Goal: Communication & Community: Answer question/provide support

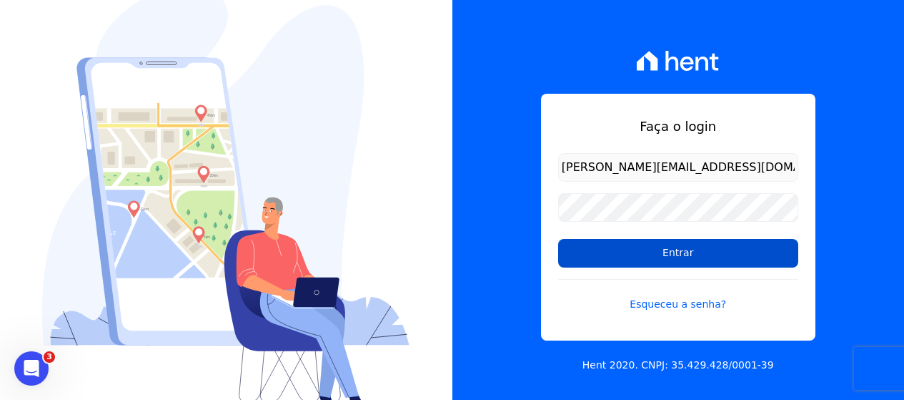
click at [606, 254] on input "Entrar" at bounding box center [678, 253] width 240 height 29
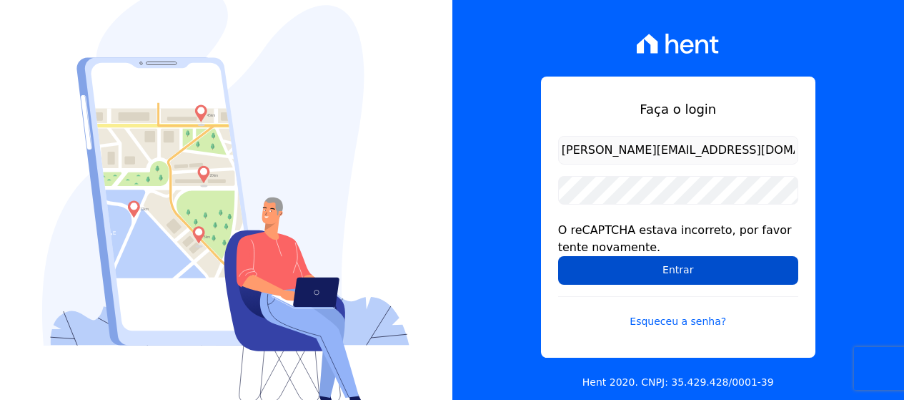
click at [703, 267] on input "Entrar" at bounding box center [678, 270] width 240 height 29
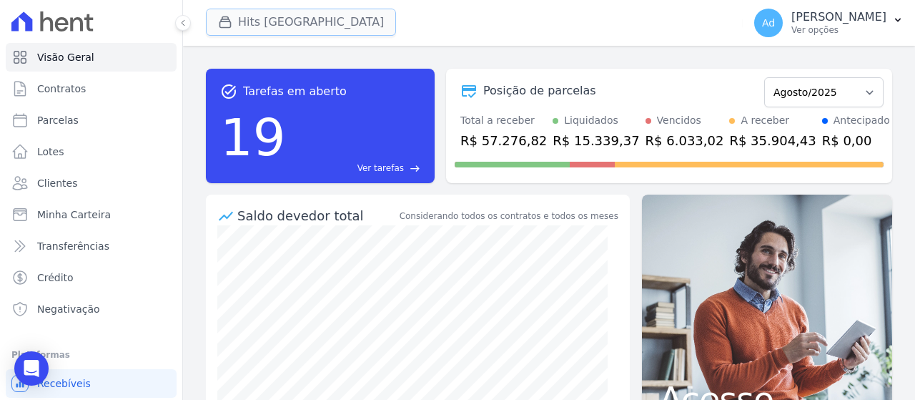
click at [259, 18] on button "Hits Vila Santa Catarina" at bounding box center [301, 22] width 190 height 27
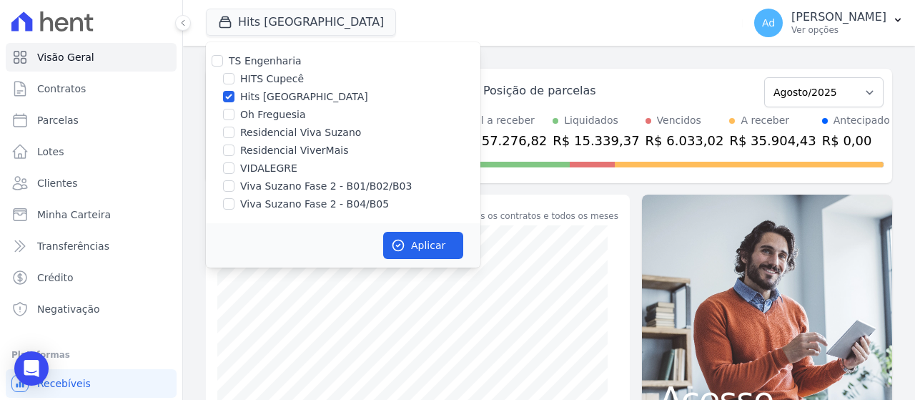
click at [286, 99] on label "Hits Vila Santa Catarina" at bounding box center [304, 96] width 128 height 15
click at [234, 99] on input "Hits Vila Santa Catarina" at bounding box center [228, 96] width 11 height 11
checkbox input "false"
click at [272, 163] on label "VIDALEGRE" at bounding box center [268, 168] width 57 height 15
click at [234, 163] on input "VIDALEGRE" at bounding box center [228, 167] width 11 height 11
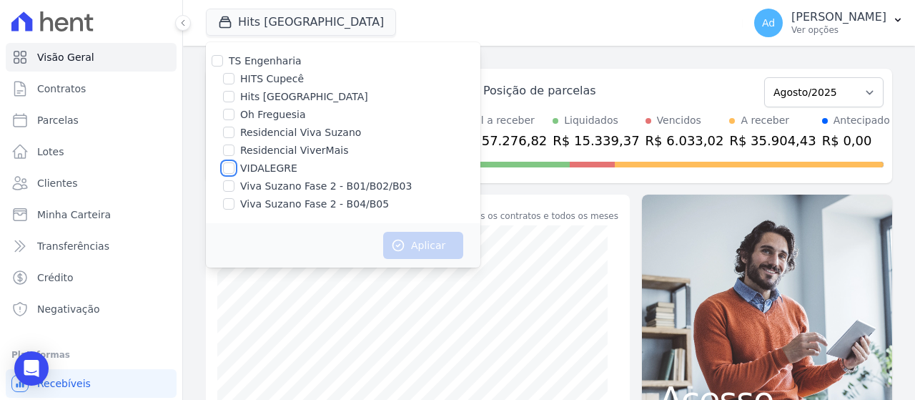
checkbox input "true"
click at [436, 247] on button "Aplicar" at bounding box center [423, 245] width 80 height 27
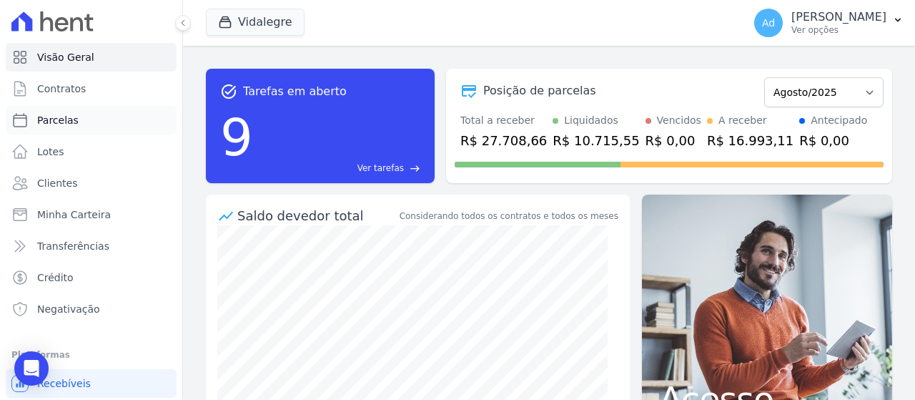
click at [94, 118] on link "Parcelas" at bounding box center [91, 120] width 171 height 29
select select
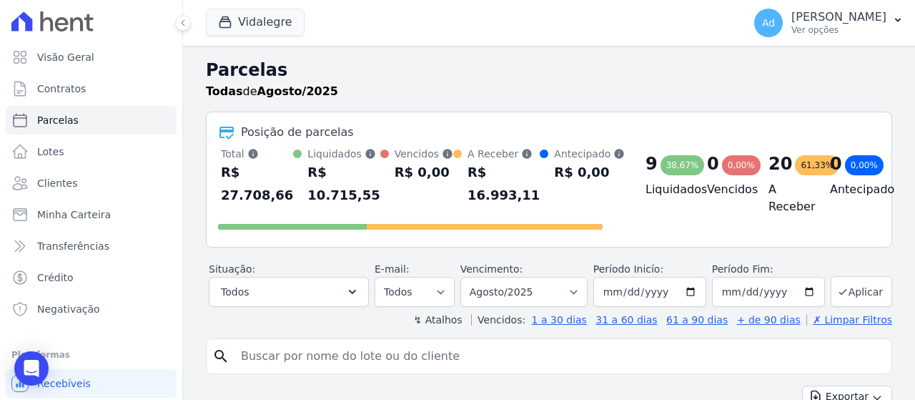
click at [326, 357] on input "search" at bounding box center [558, 356] width 653 height 29
type input "fabio"
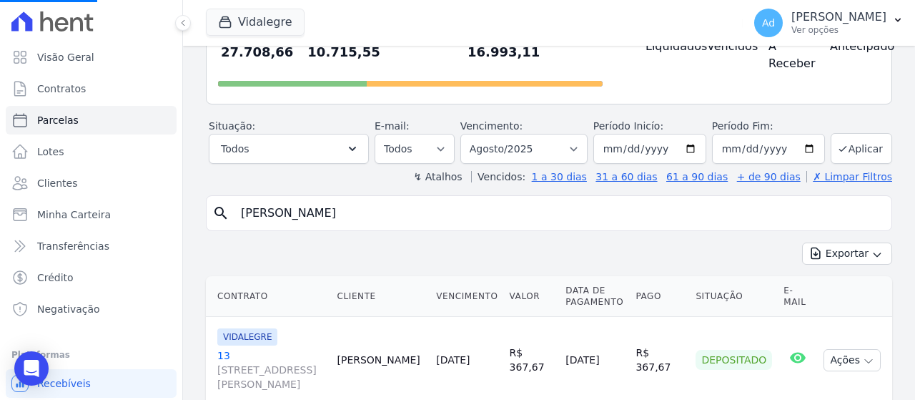
select select
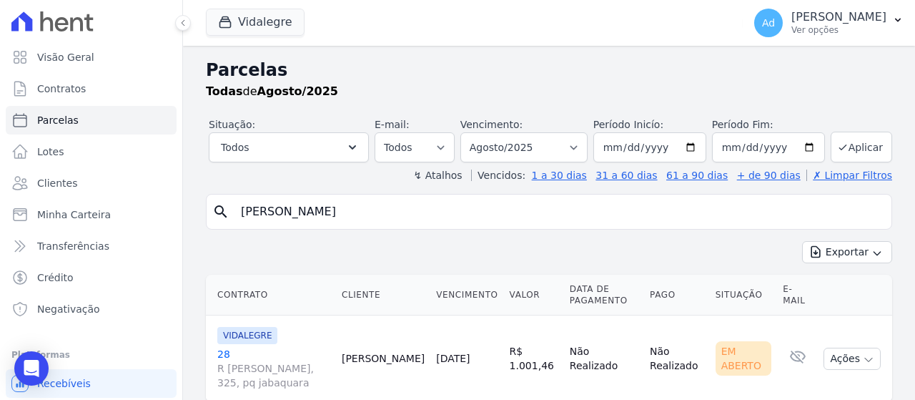
scroll to position [46, 0]
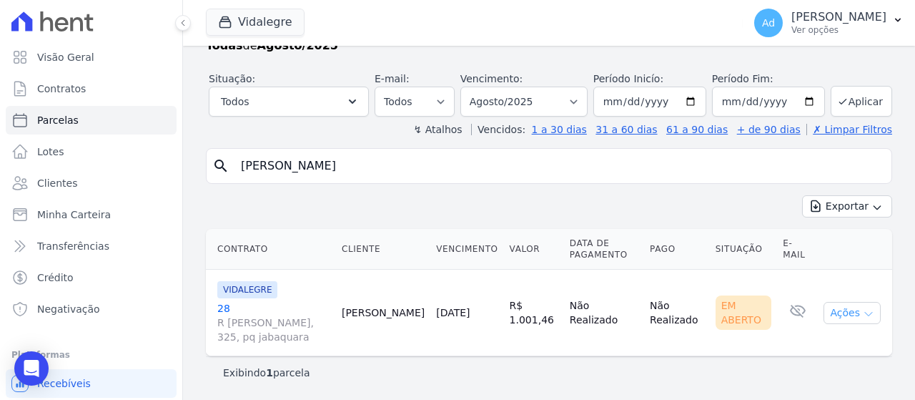
click at [865, 313] on icon "button" at bounding box center [868, 314] width 7 height 4
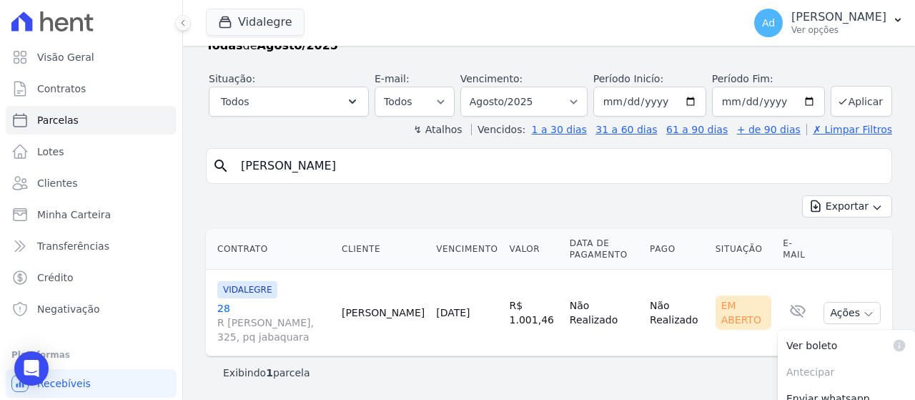
scroll to position [114, 0]
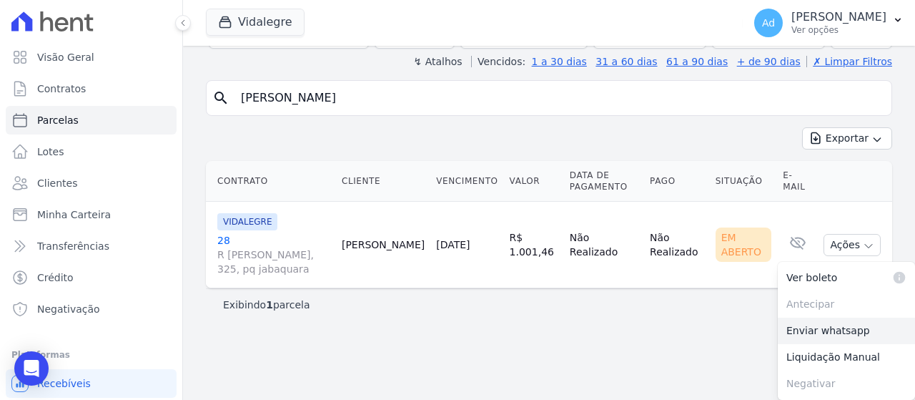
click at [832, 327] on link "Enviar whatsapp" at bounding box center [846, 330] width 137 height 26
